Goal: Register for event/course

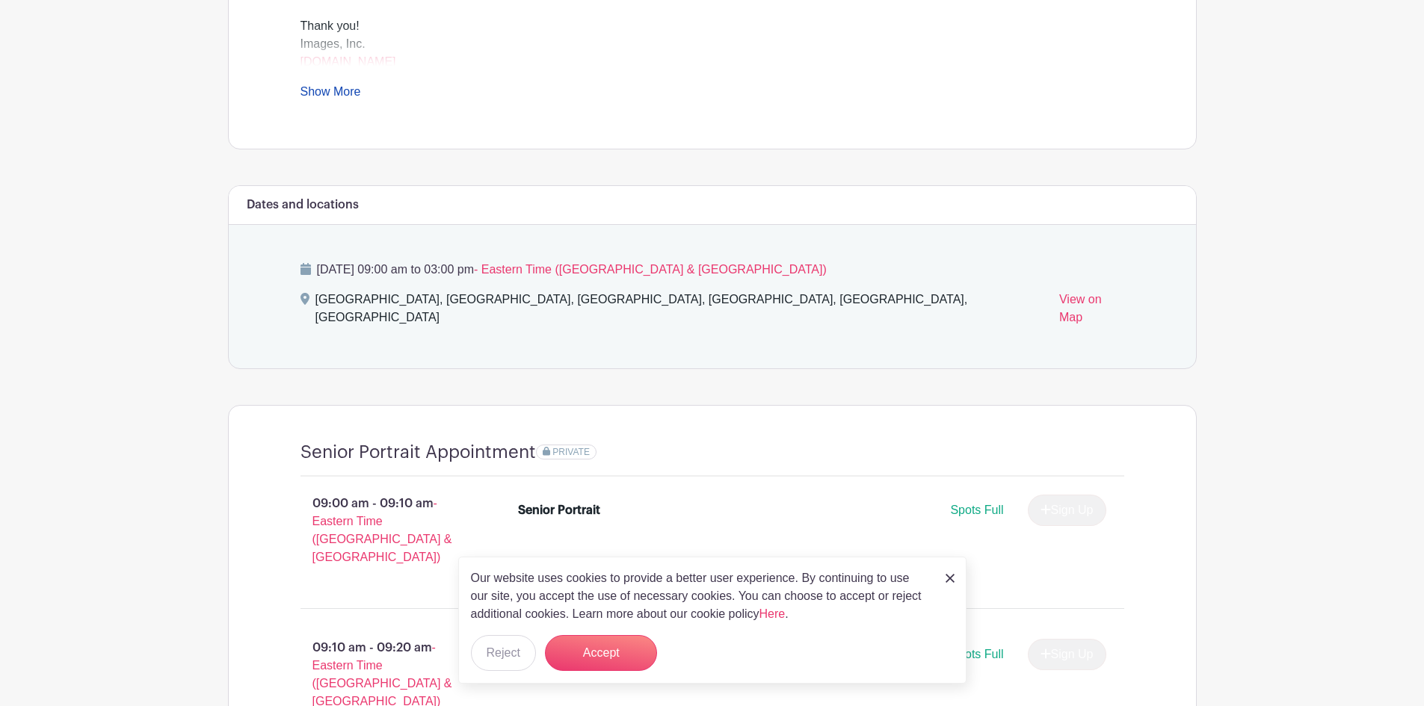
scroll to position [673, 0]
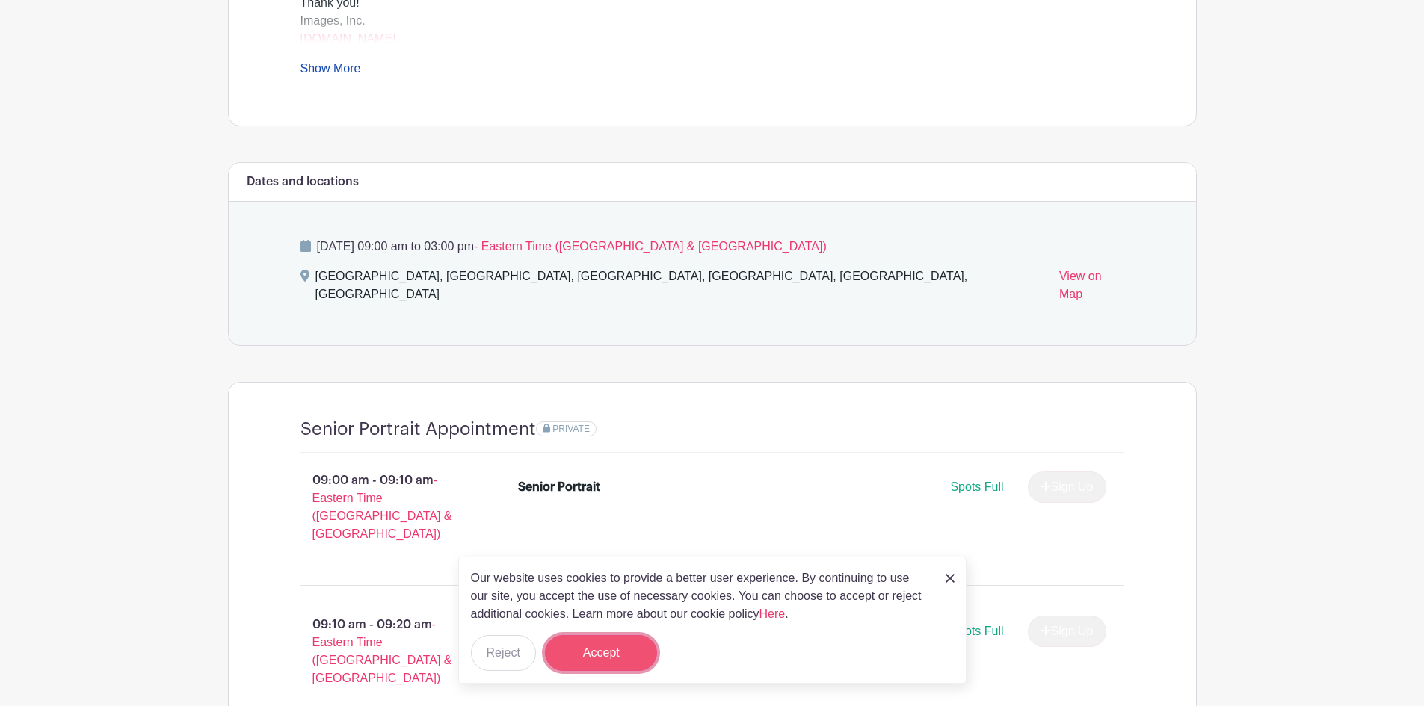
click at [605, 660] on button "Accept" at bounding box center [601, 653] width 112 height 36
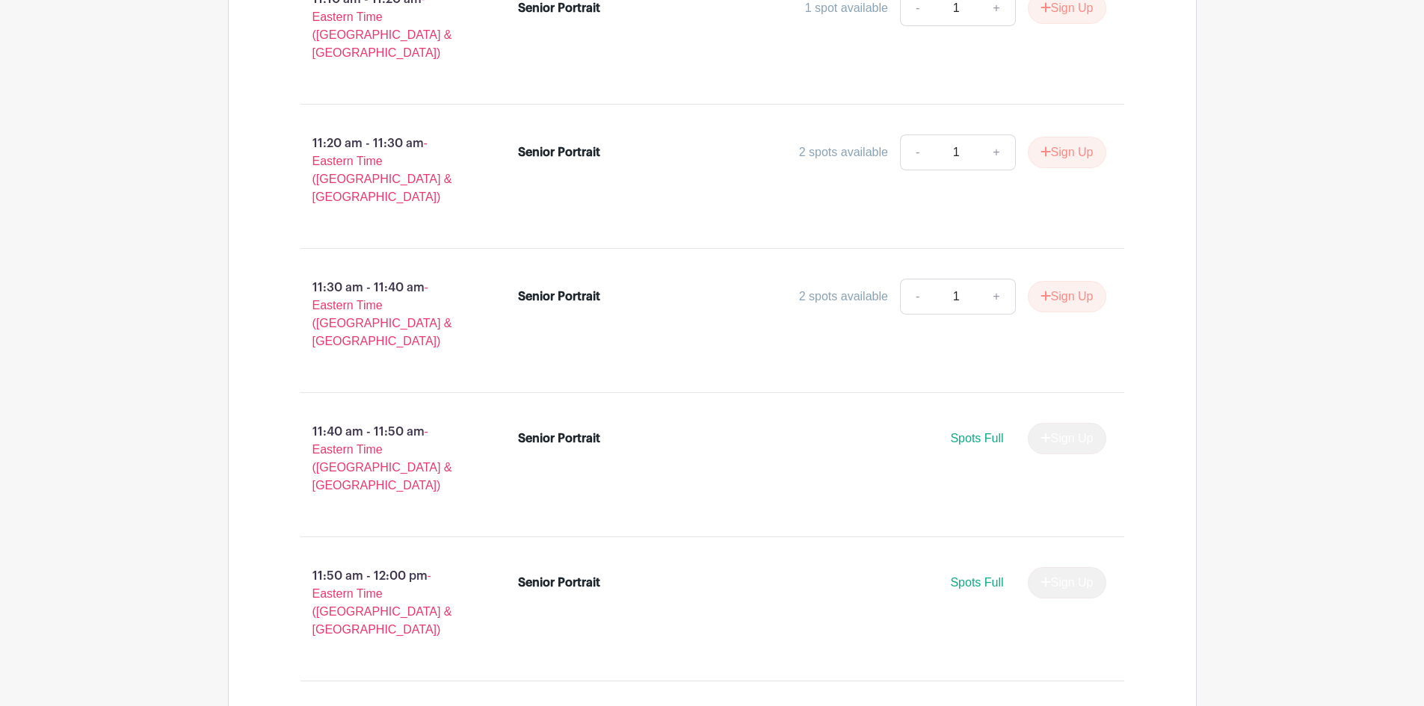
scroll to position [3064, 0]
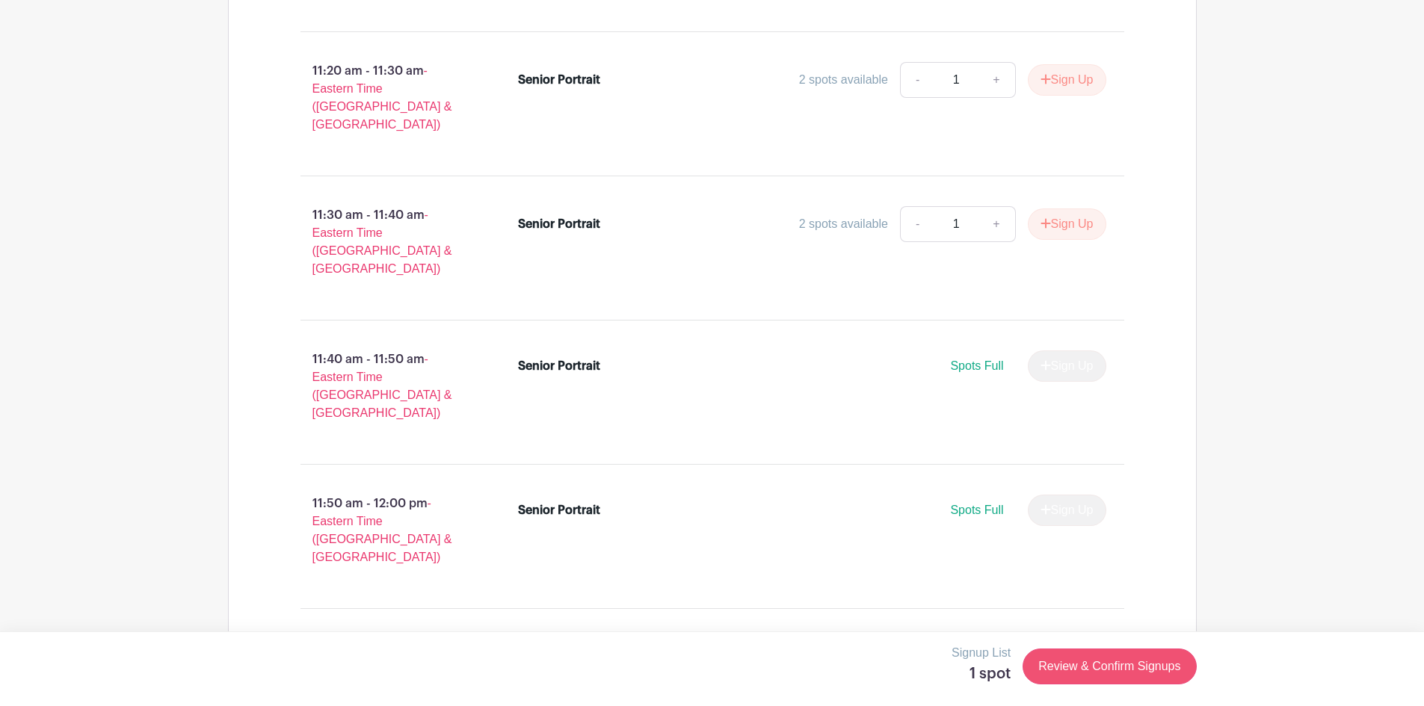
scroll to position [3139, 0]
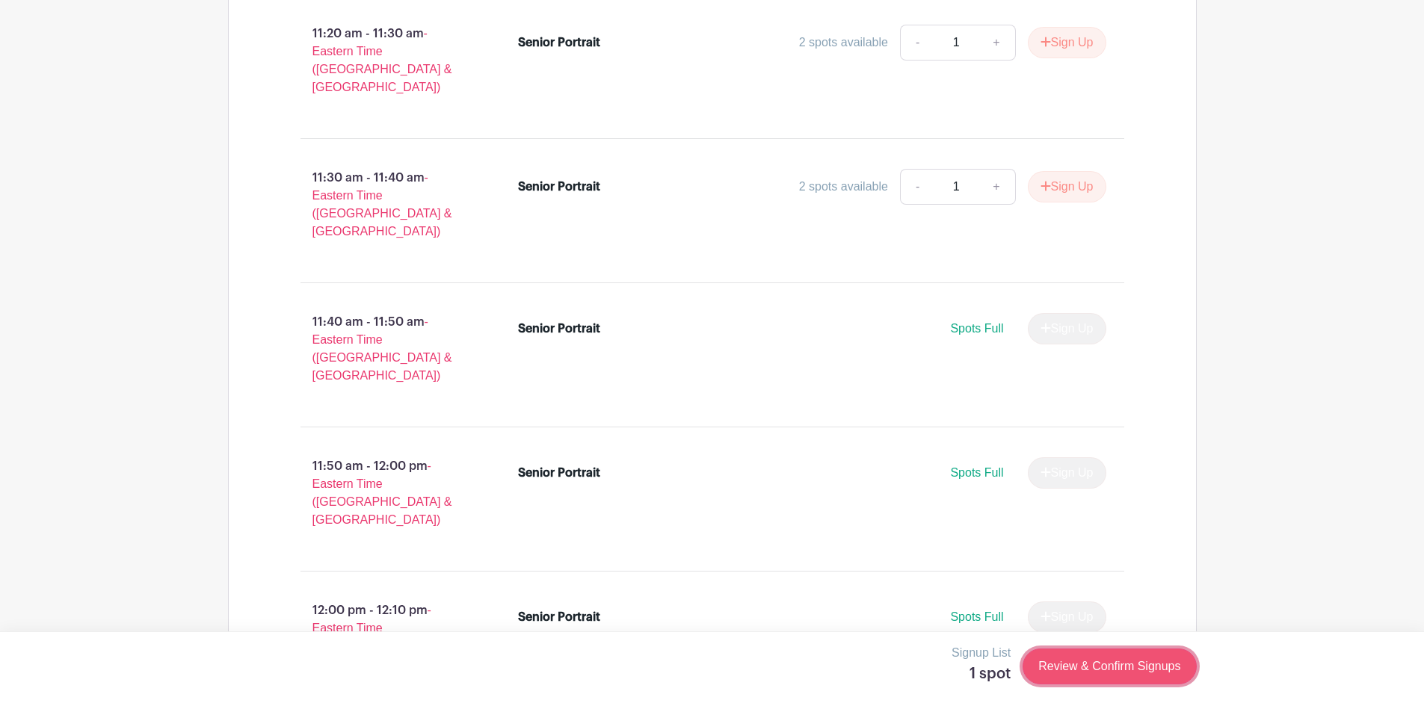
click at [1087, 665] on link "Review & Confirm Signups" at bounding box center [1108, 667] width 173 height 36
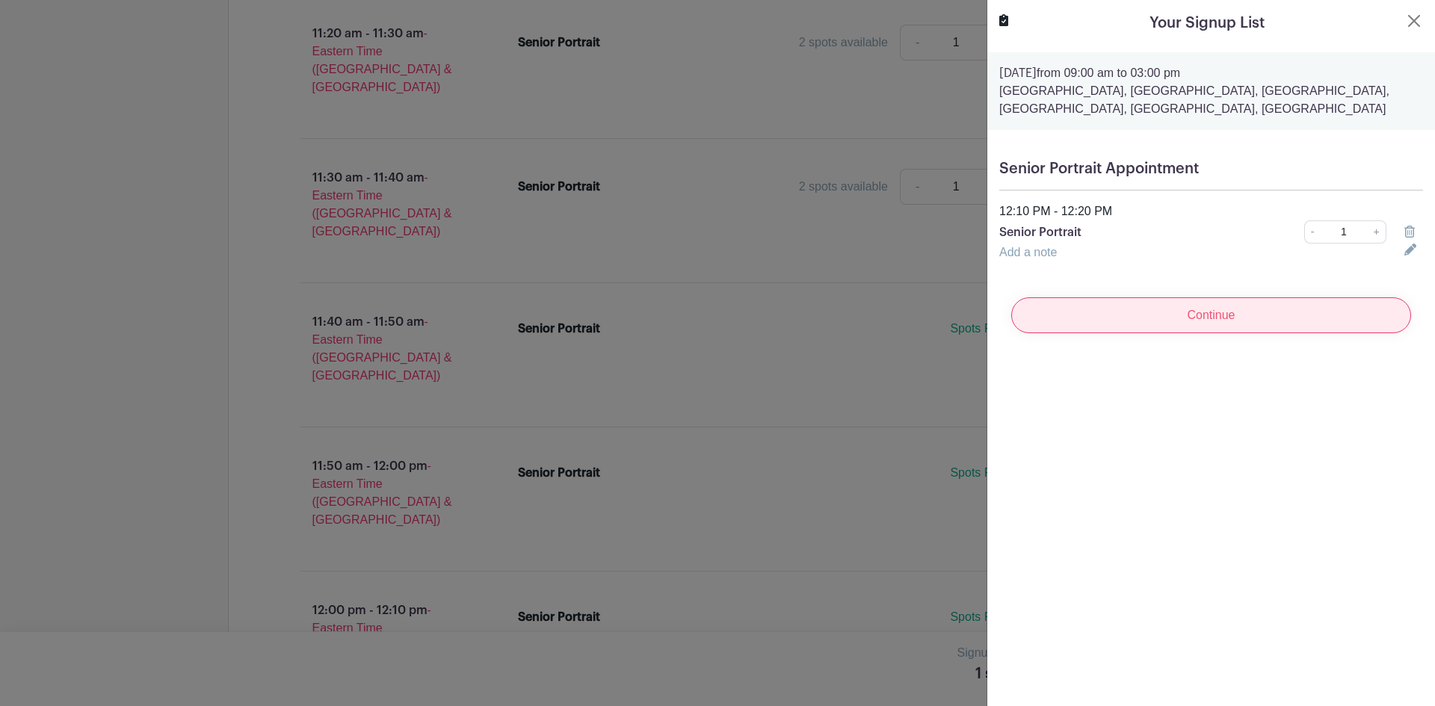
click at [1143, 319] on input "Continue" at bounding box center [1211, 315] width 400 height 36
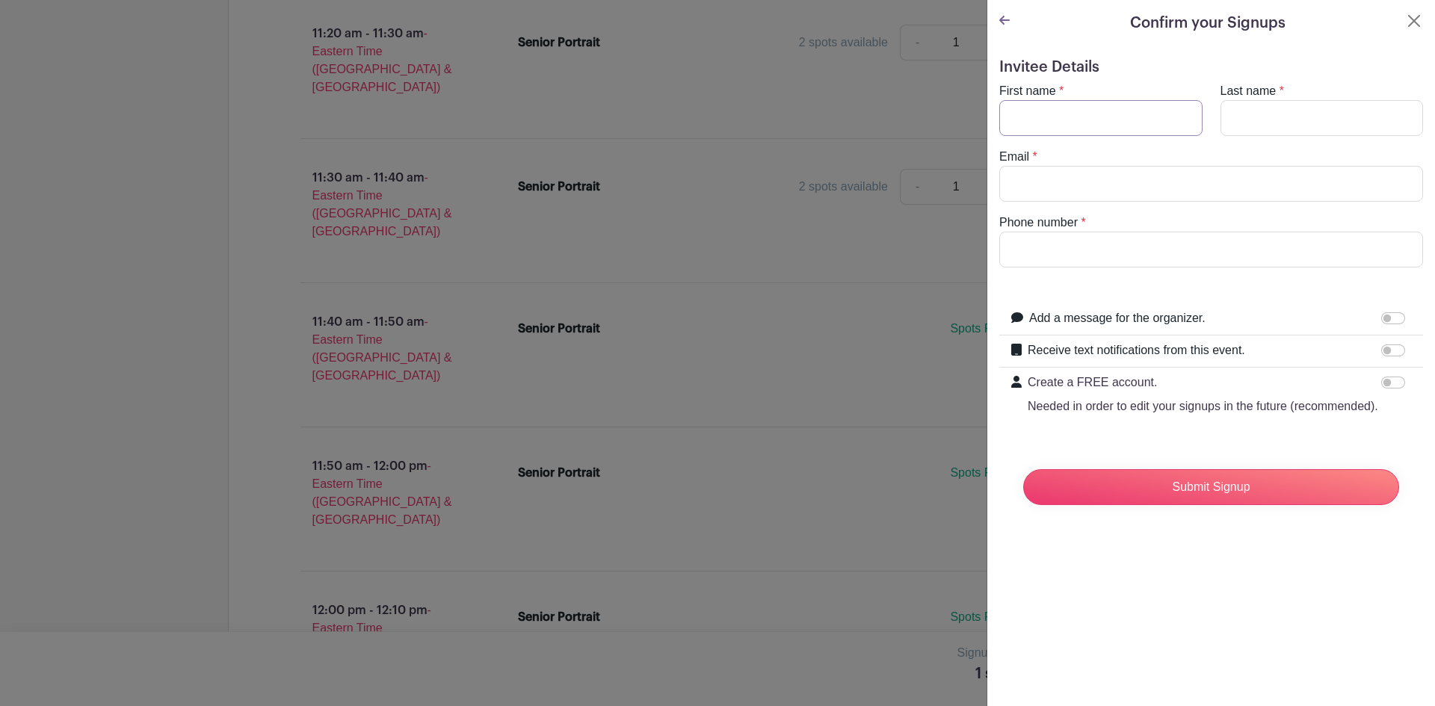
click at [1095, 120] on input "First name" at bounding box center [1100, 118] width 203 height 36
type input "Christos"
type input "[PERSON_NAME]"
click at [1113, 191] on input "Email" at bounding box center [1211, 184] width 424 height 36
paste input "cfotin2901"
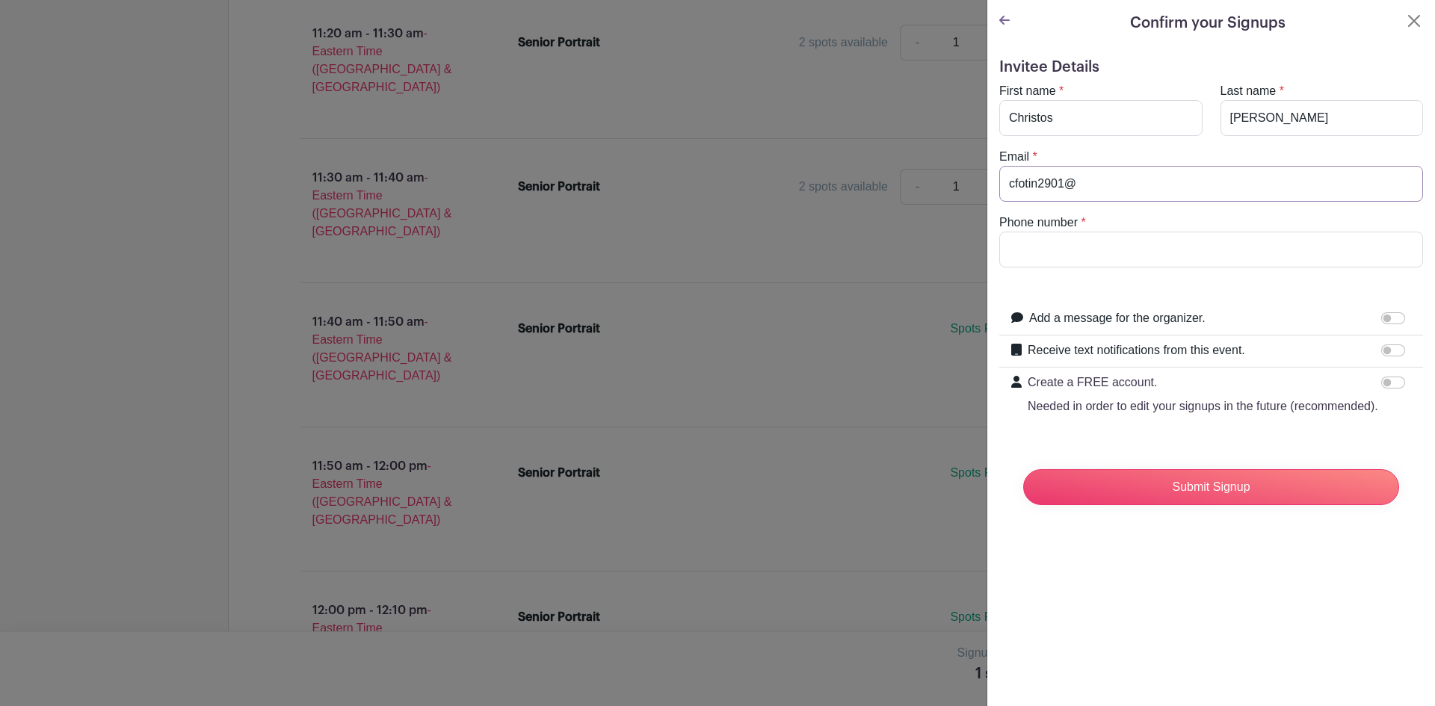
type input "cfotin2901@"
drag, startPoint x: 1110, startPoint y: 190, endPoint x: 1010, endPoint y: 182, distance: 100.4
click at [1010, 182] on input "cfotin2901@" at bounding box center [1211, 184] width 424 height 36
paste input "[EMAIL_ADDRESS][DOMAIN_NAME]"
type input "[EMAIL_ADDRESS][DOMAIN_NAME]"
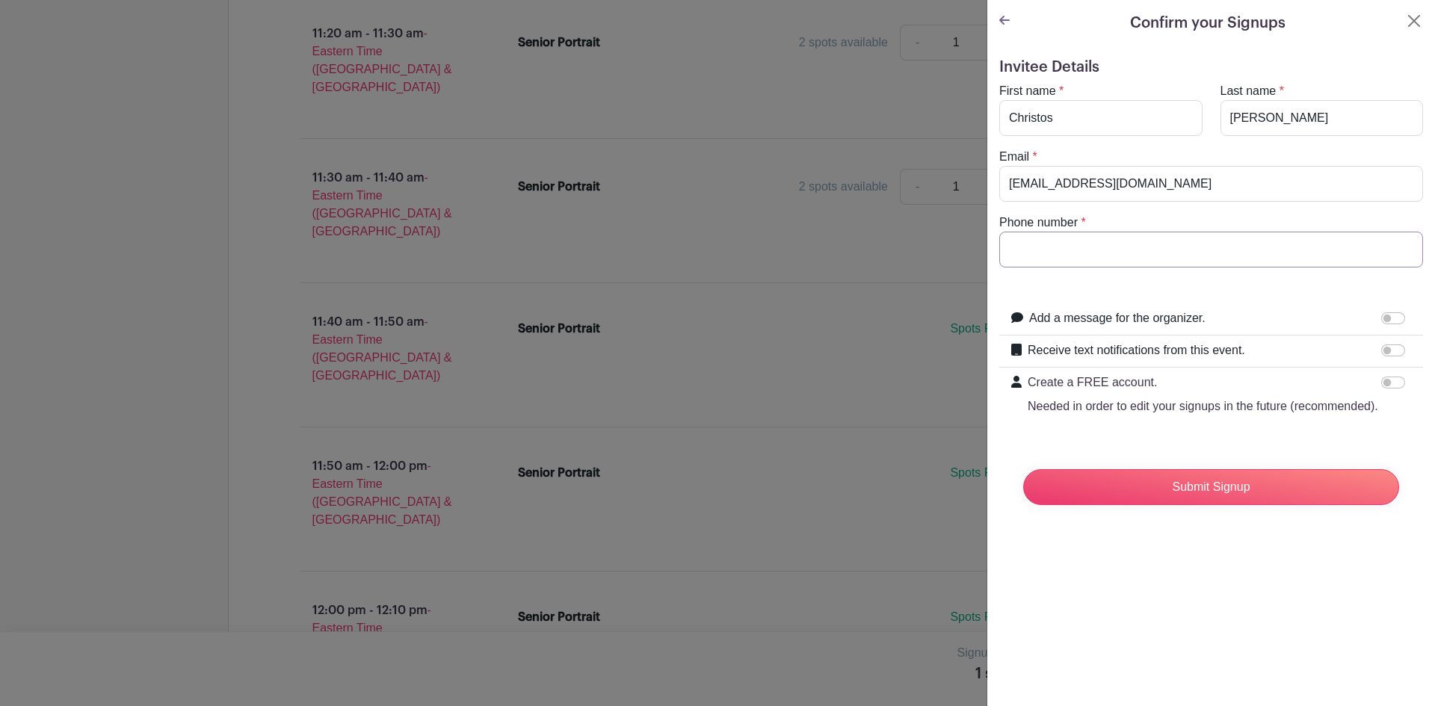
click at [1028, 253] on input "Phone number" at bounding box center [1211, 250] width 424 height 36
click at [1381, 388] on input "Create a FREE account. Needed in order to edit your signups in the future (reco…" at bounding box center [1393, 383] width 24 height 12
checkbox input "true"
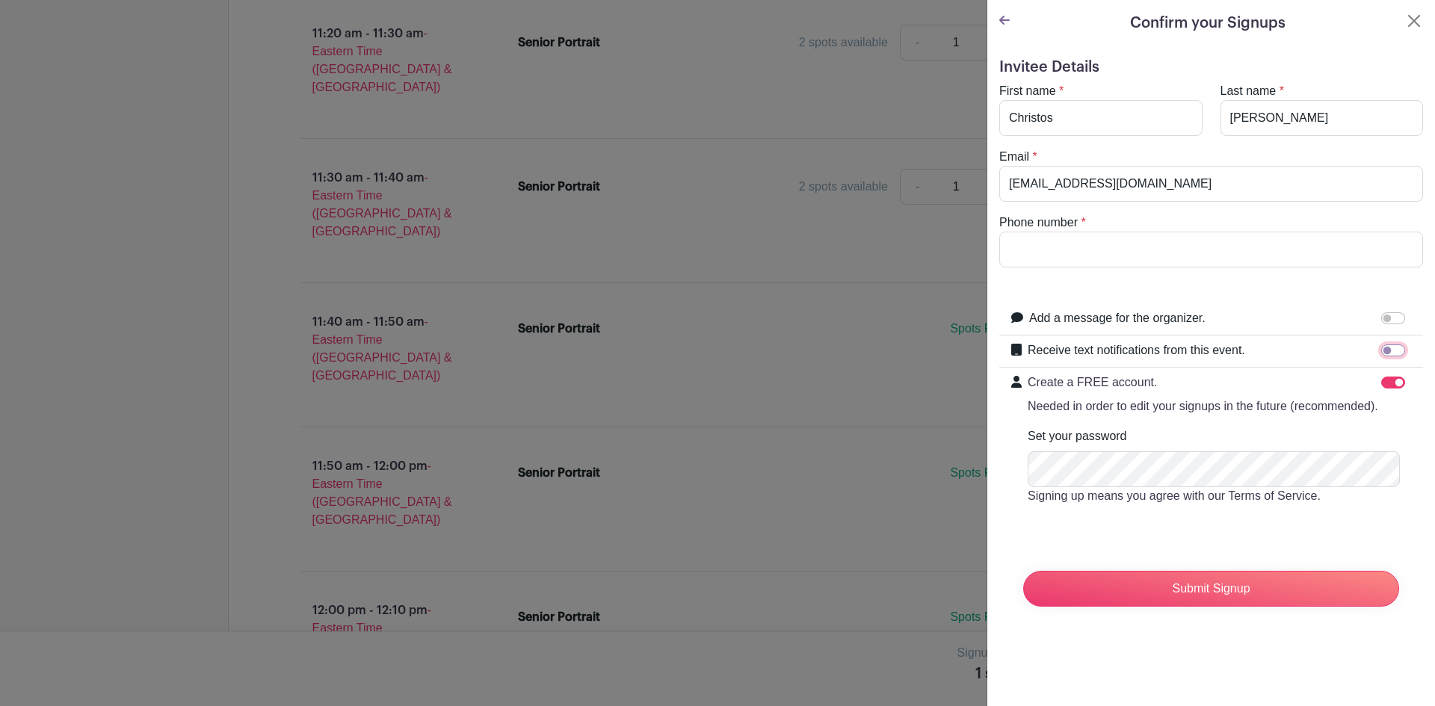
click at [1381, 348] on input "Receive text notifications from this event." at bounding box center [1393, 350] width 24 height 12
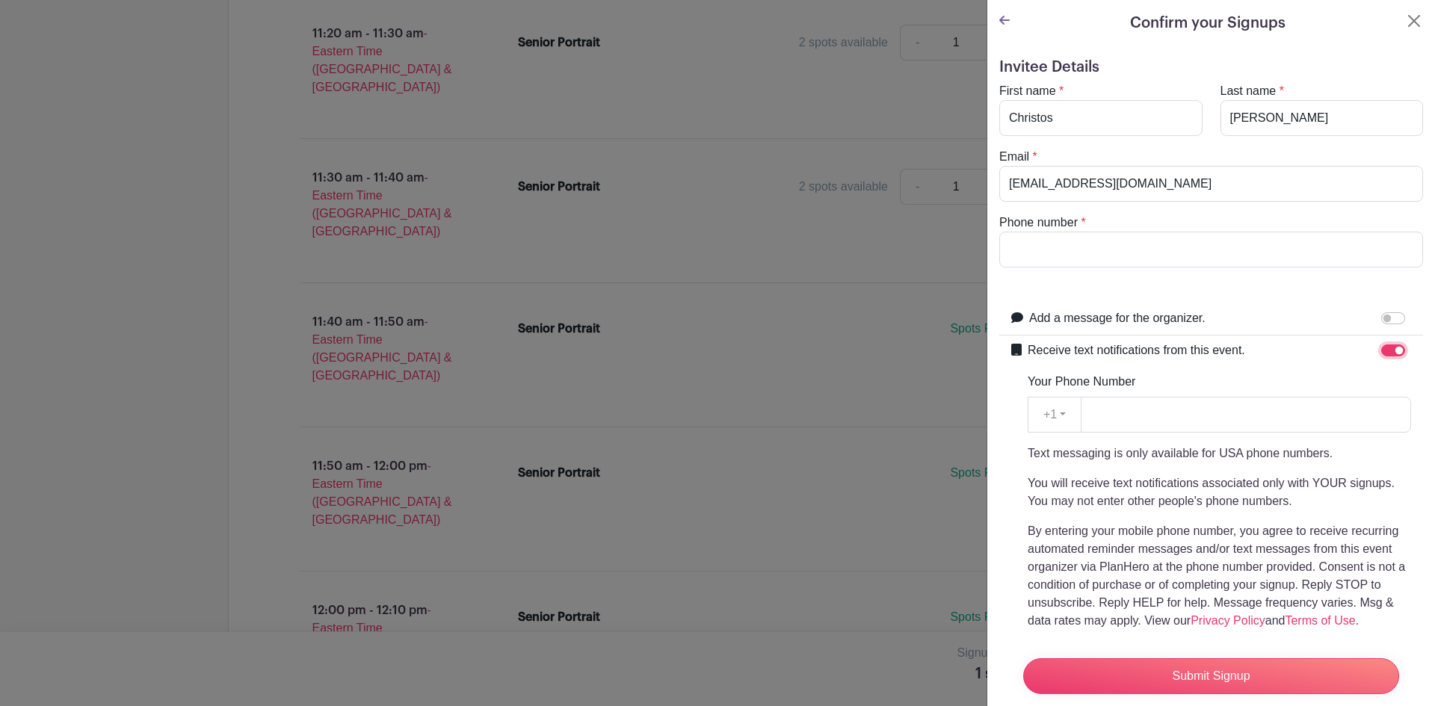
click at [1381, 348] on input "Receive text notifications from this event." at bounding box center [1393, 350] width 24 height 12
checkbox input "false"
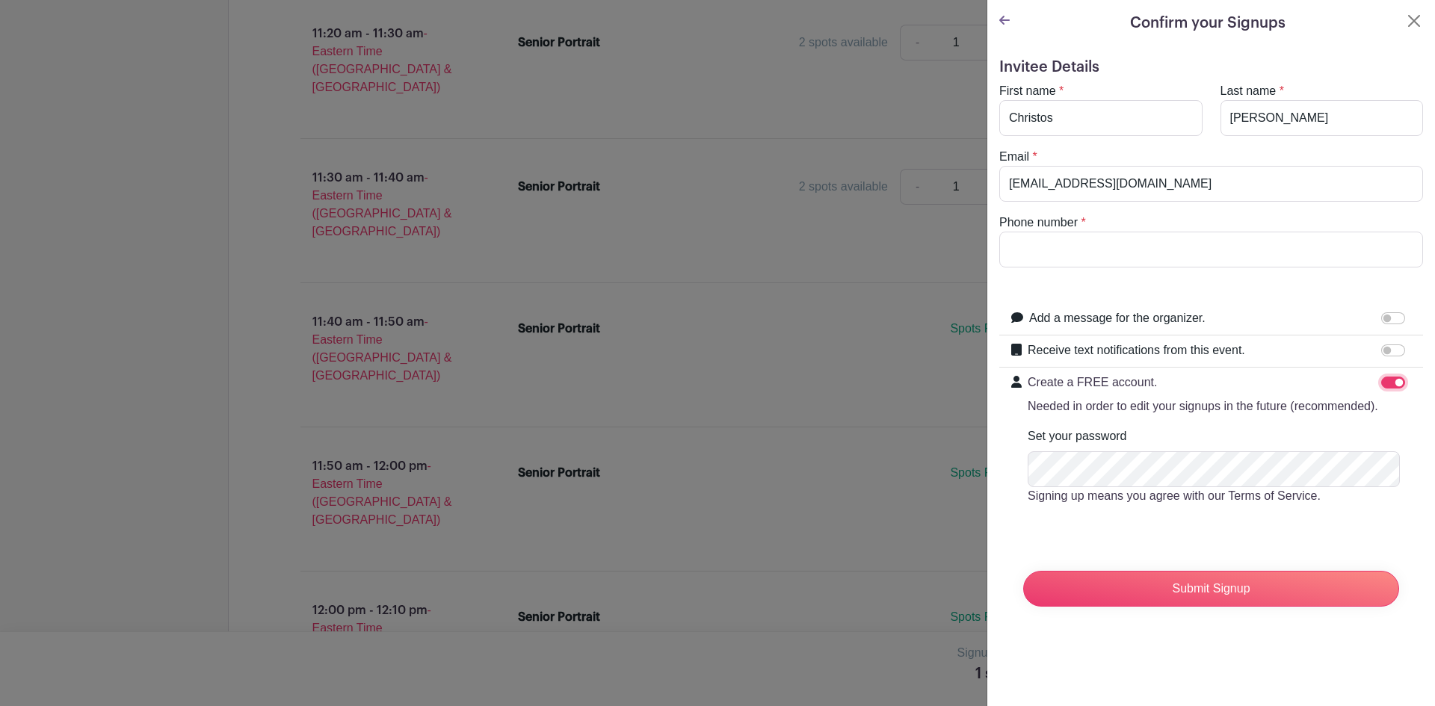
click at [1388, 383] on input "Create a FREE account. Needed in order to edit your signups in the future (reco…" at bounding box center [1393, 383] width 24 height 12
checkbox input "false"
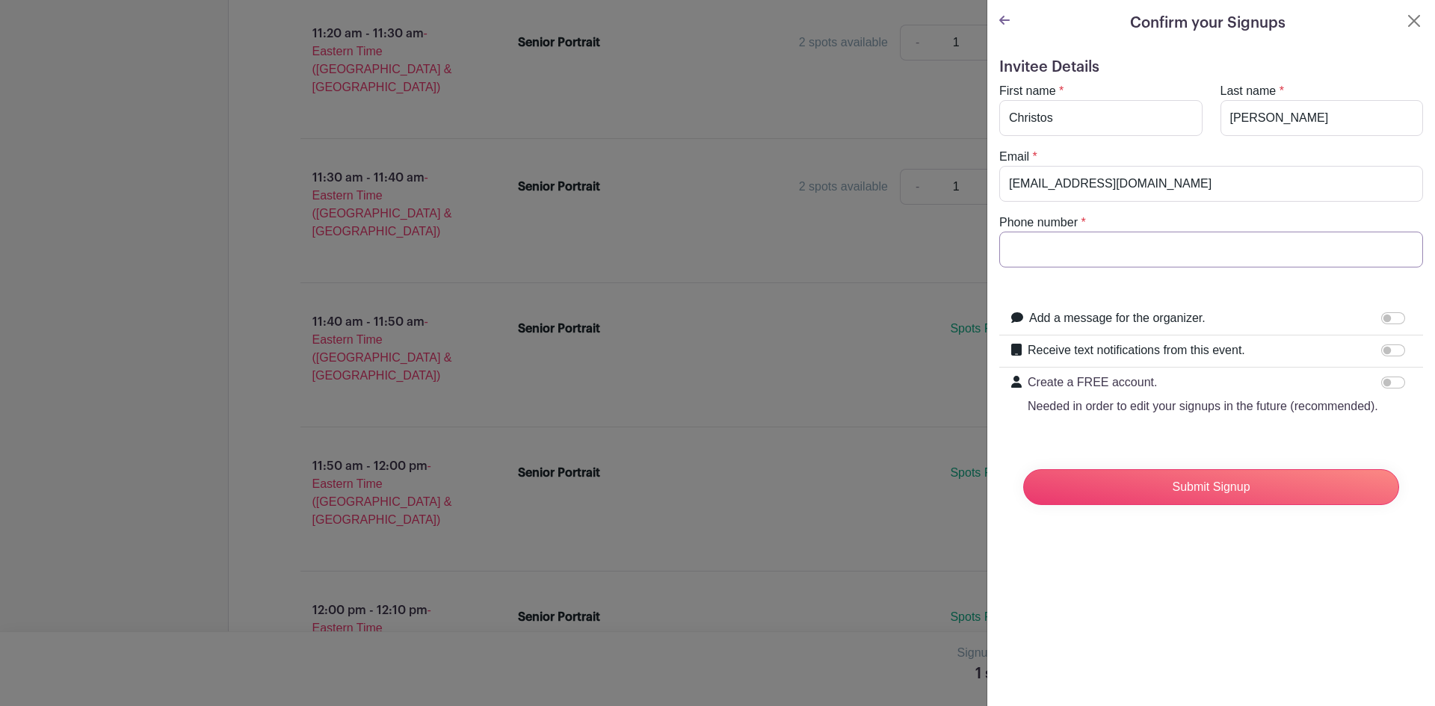
click at [1026, 246] on input "Phone number" at bounding box center [1211, 250] width 424 height 36
type input "[PHONE_NUMBER]"
click at [1388, 353] on input "Receive text notifications from this event." at bounding box center [1393, 350] width 24 height 12
checkbox input "true"
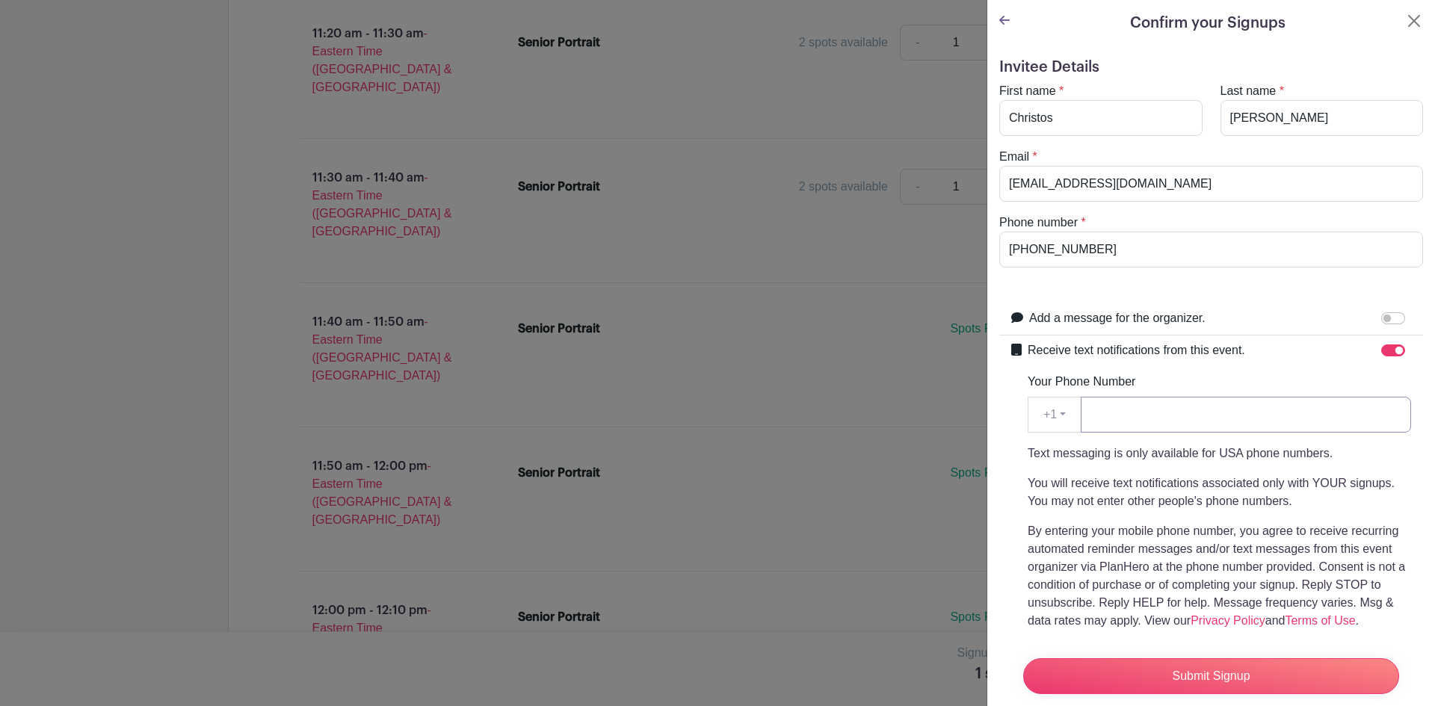
click at [1144, 419] on input "Your Phone Number" at bounding box center [1246, 415] width 330 height 36
type input "[PHONE_NUMBER]"
click at [1214, 658] on input "Submit Signup" at bounding box center [1211, 676] width 376 height 36
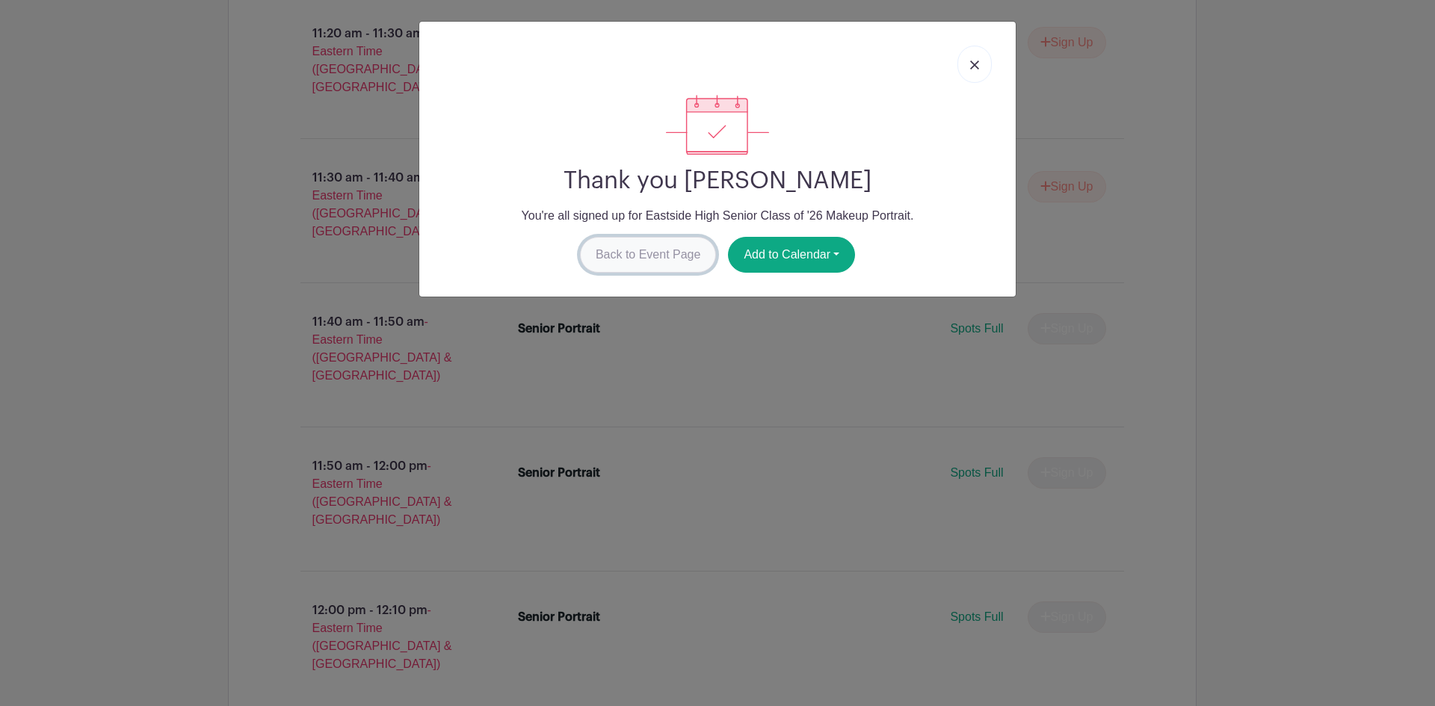
click at [627, 253] on link "Back to Event Page" at bounding box center [648, 255] width 137 height 36
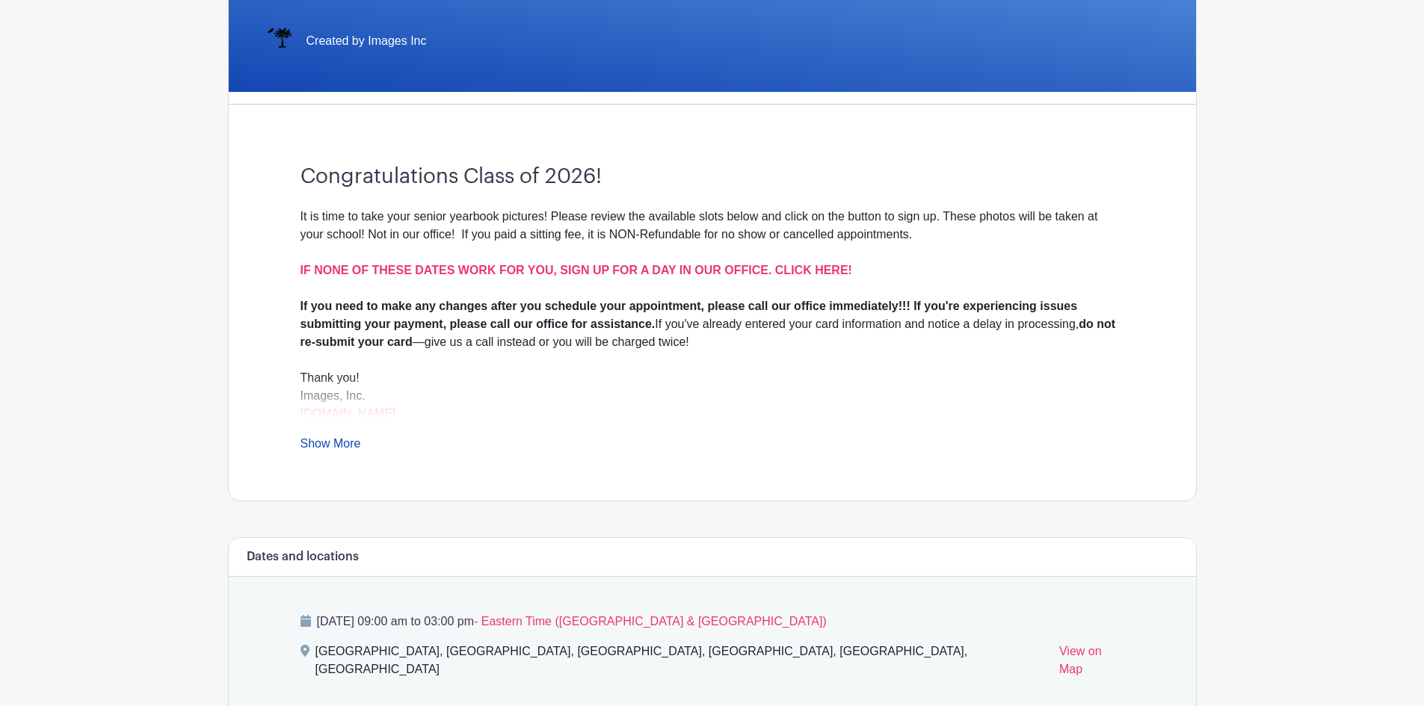
scroll to position [299, 0]
click at [353, 442] on link "Show More" at bounding box center [330, 445] width 61 height 19
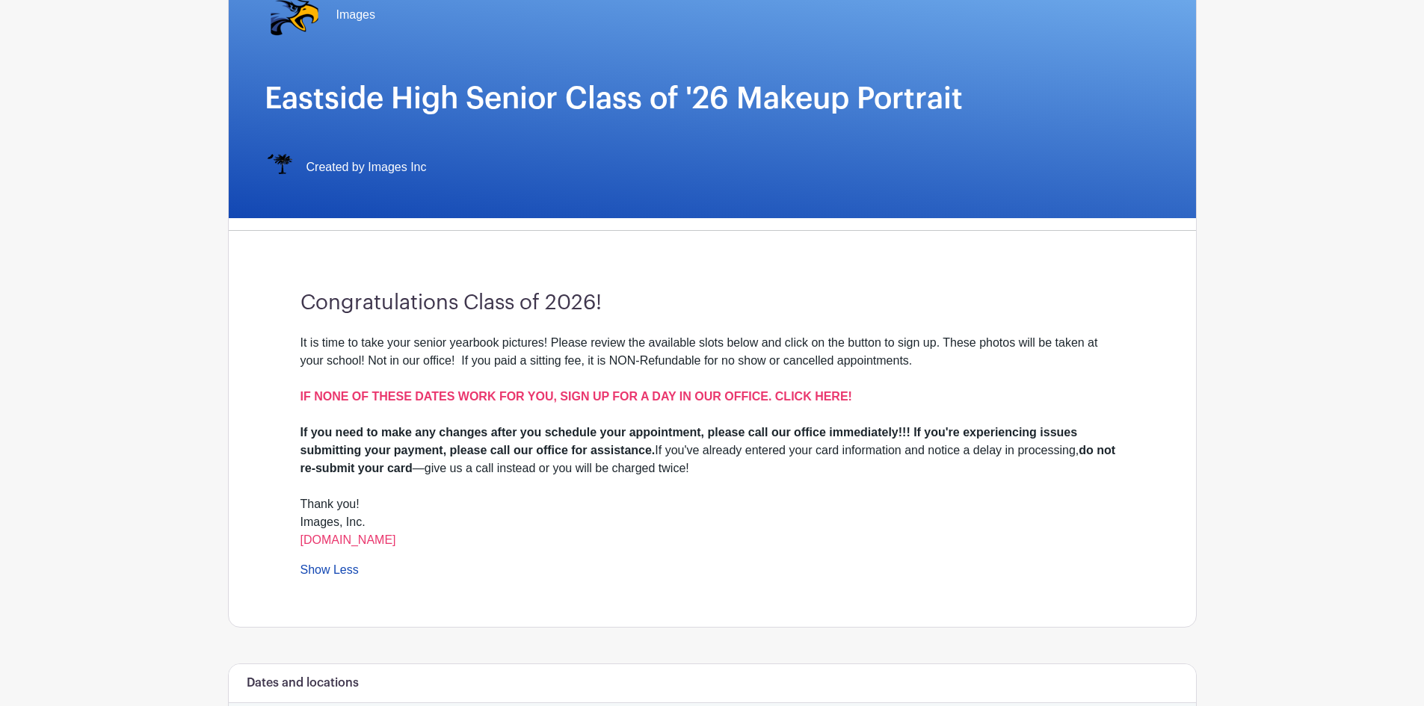
scroll to position [0, 0]
